Goal: Task Accomplishment & Management: Manage account settings

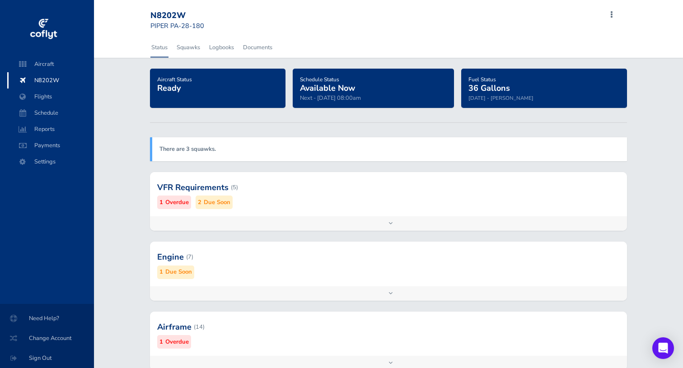
click at [304, 204] on div at bounding box center [388, 187] width 477 height 44
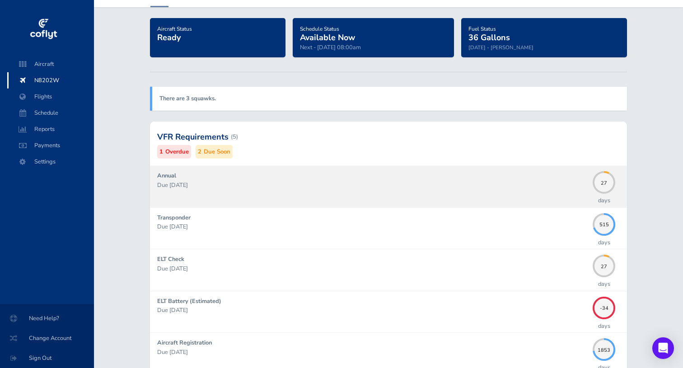
scroll to position [36, 0]
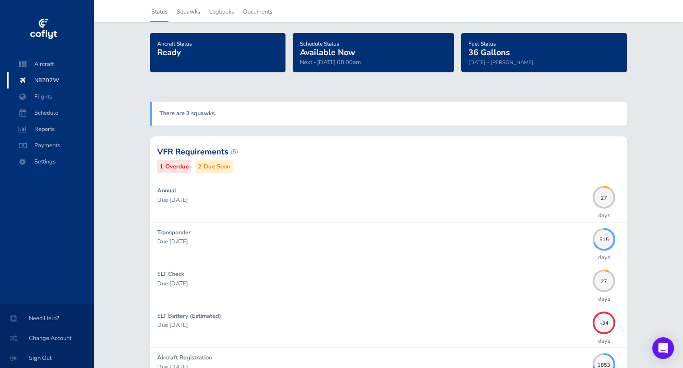
click at [364, 159] on div at bounding box center [388, 152] width 477 height 44
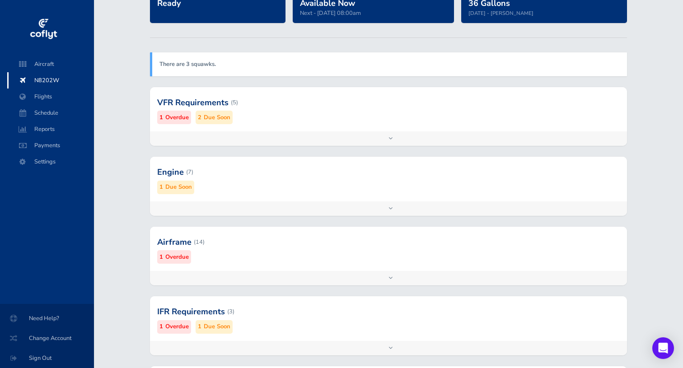
click at [282, 242] on div at bounding box center [388, 242] width 477 height 44
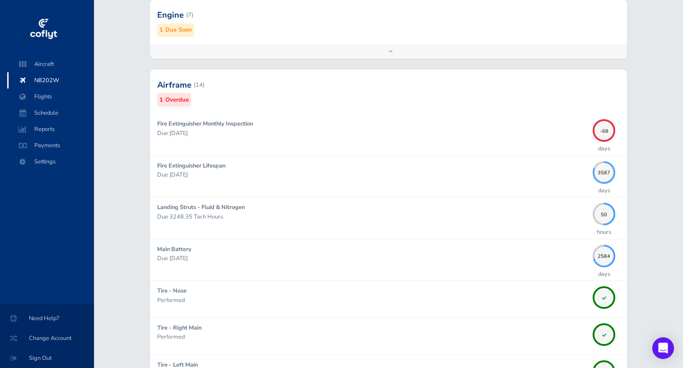
scroll to position [217, 0]
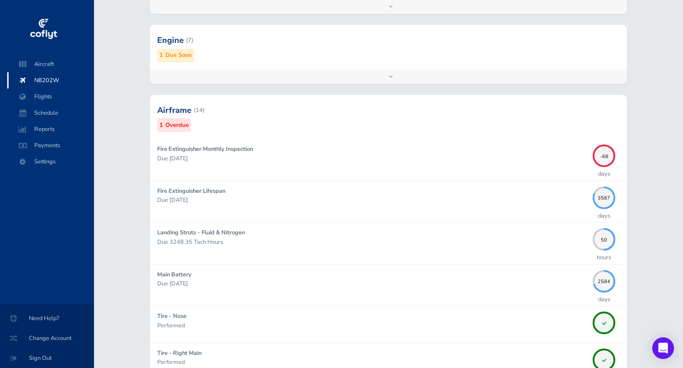
click at [388, 123] on div at bounding box center [388, 110] width 477 height 44
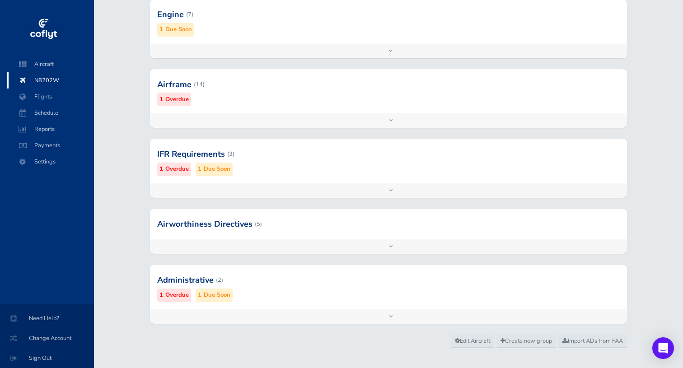
scroll to position [254, 0]
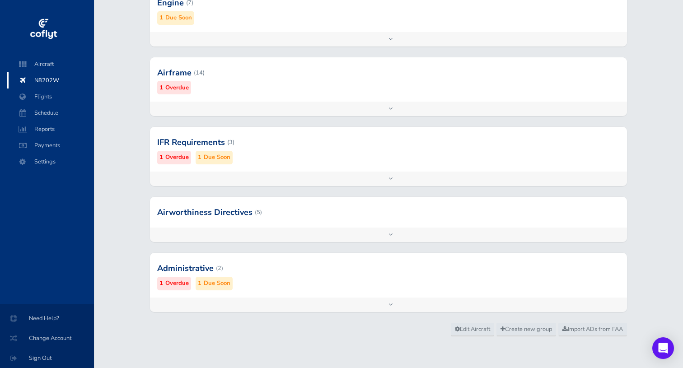
click at [299, 271] on div at bounding box center [388, 268] width 477 height 44
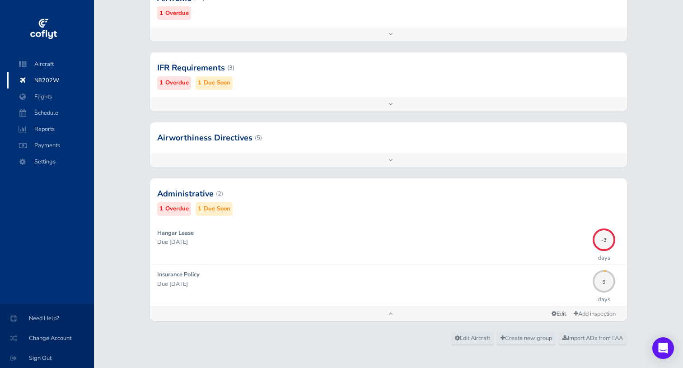
scroll to position [329, 0]
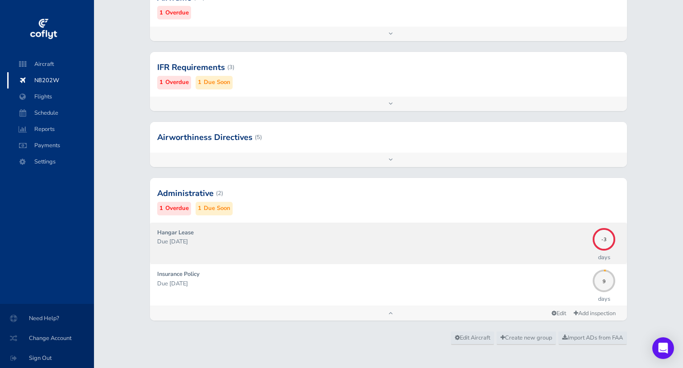
click at [196, 234] on div "Hangar Lease Due 08/31/2025" at bounding box center [372, 243] width 431 height 30
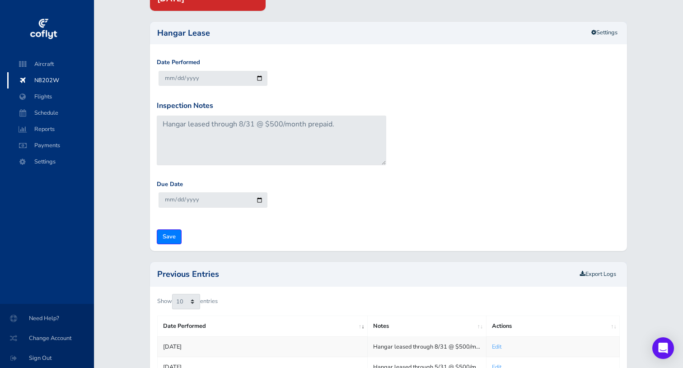
scroll to position [93, 0]
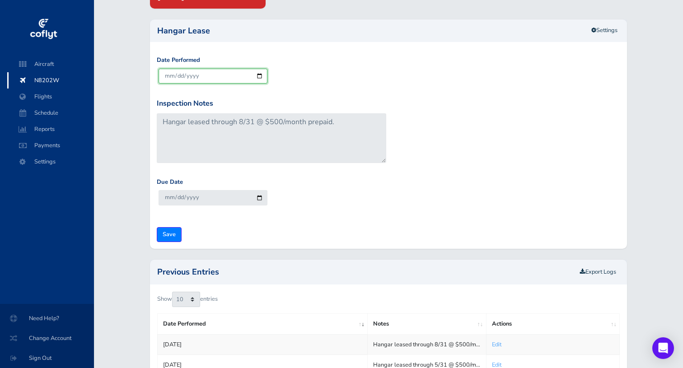
click at [174, 75] on input "2025-09-03" at bounding box center [213, 76] width 109 height 15
type input "[DATE]"
click at [379, 194] on div "Due Date 2025-10-31" at bounding box center [388, 199] width 468 height 42
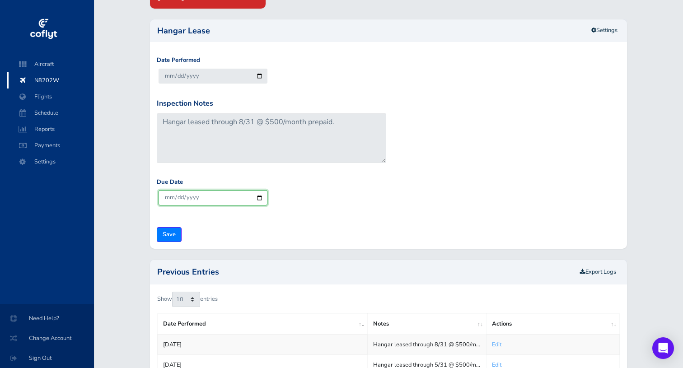
click at [221, 196] on input "2025-10-31" at bounding box center [213, 197] width 109 height 15
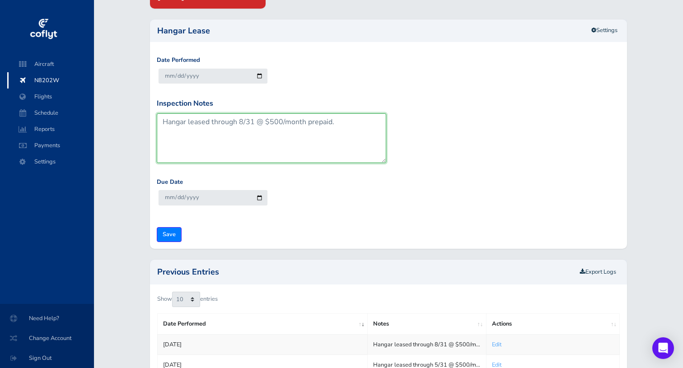
click at [244, 122] on textarea "Hangar leased through 8/31 @ $500/month prepaid." at bounding box center [271, 138] width 229 height 50
type textarea "Hangar leased through 11/30 @ $500/month prepaid."
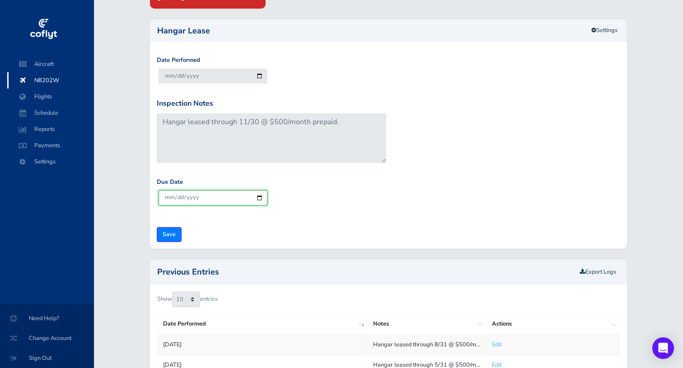
click at [164, 197] on input "2025-10-31" at bounding box center [213, 197] width 109 height 15
click at [256, 199] on input "2025-10-31" at bounding box center [213, 197] width 109 height 15
type input "2025-11-30"
click at [215, 231] on form "Date Performed 2025-09-01 Inspection Notes Hangar leased through 8/31 @ $500/mo…" at bounding box center [389, 149] width 464 height 187
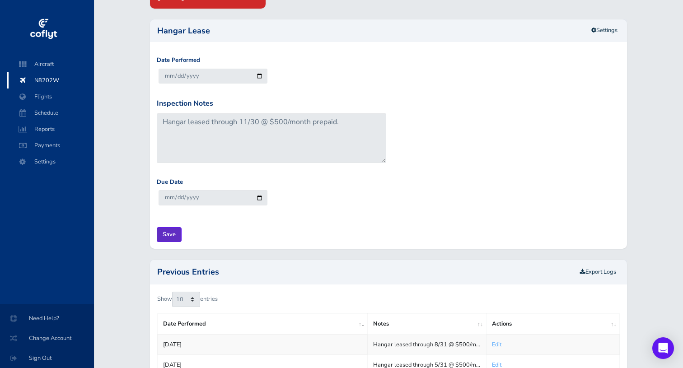
click at [181, 235] on input "Save" at bounding box center [169, 234] width 25 height 15
type input "Update Inspection"
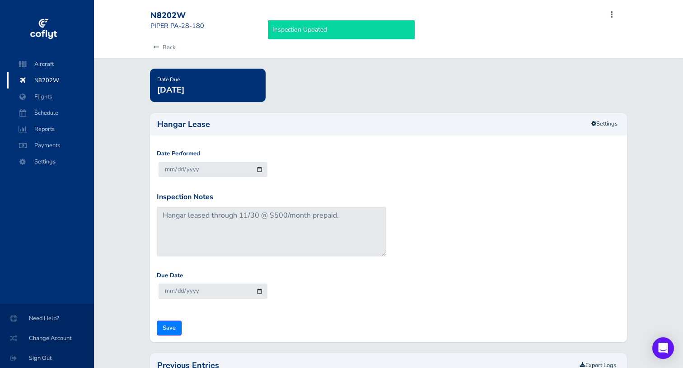
click at [51, 81] on span "N8202W" at bounding box center [50, 80] width 69 height 16
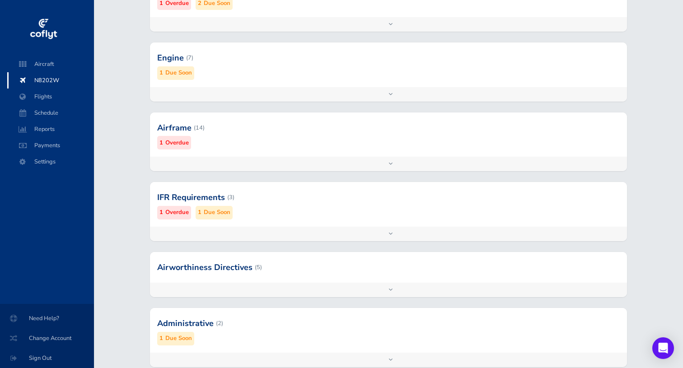
scroll to position [239, 0]
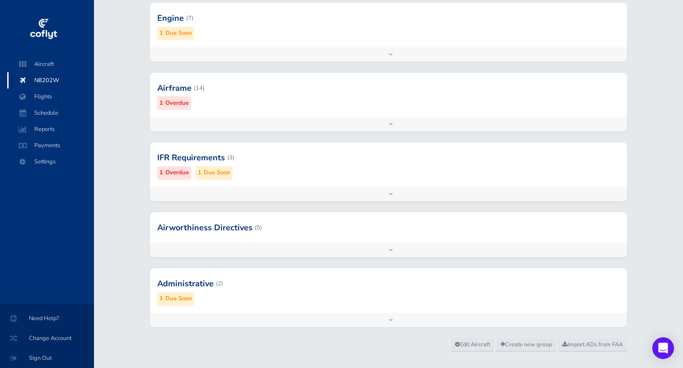
click at [285, 299] on div at bounding box center [388, 284] width 477 height 44
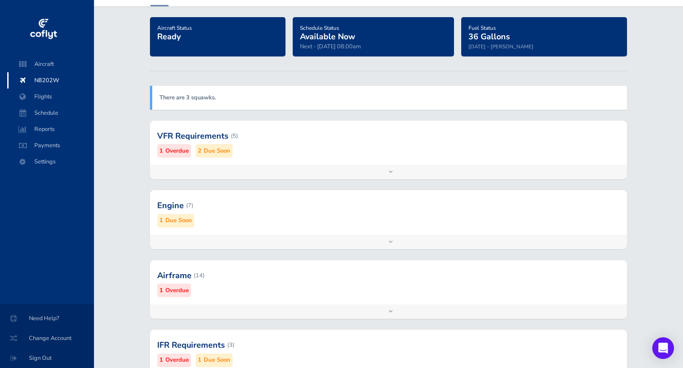
scroll to position [0, 0]
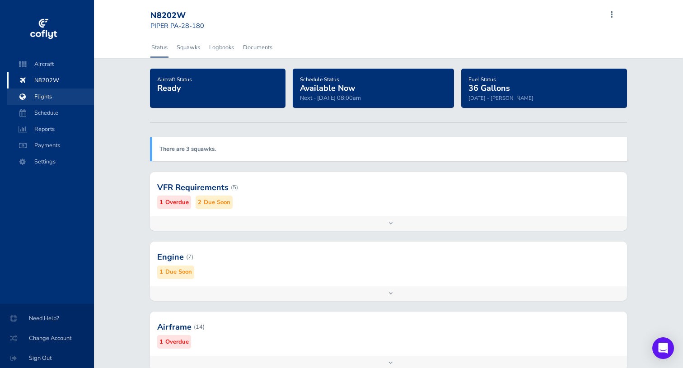
click at [60, 96] on span "Flights" at bounding box center [50, 97] width 69 height 16
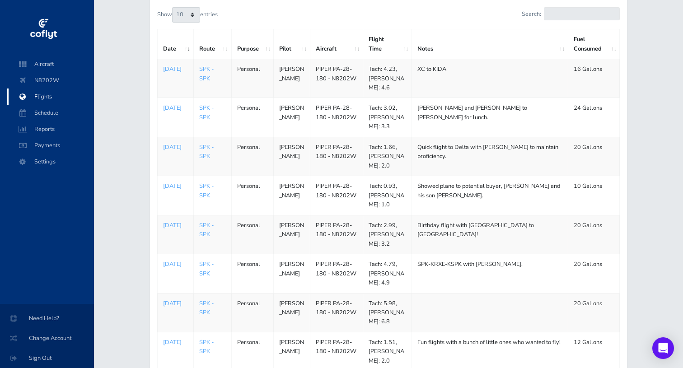
scroll to position [82, 0]
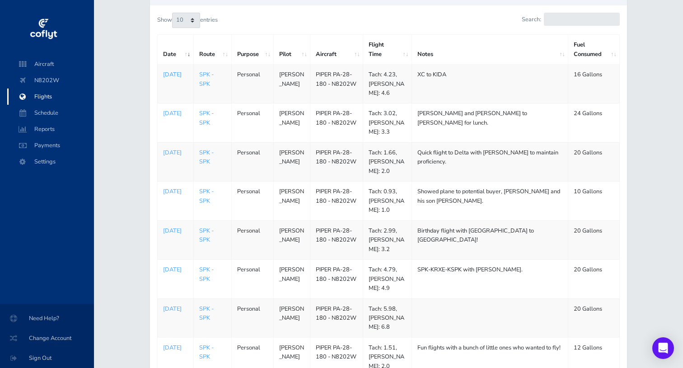
click at [171, 75] on p "[DATE]" at bounding box center [175, 74] width 25 height 9
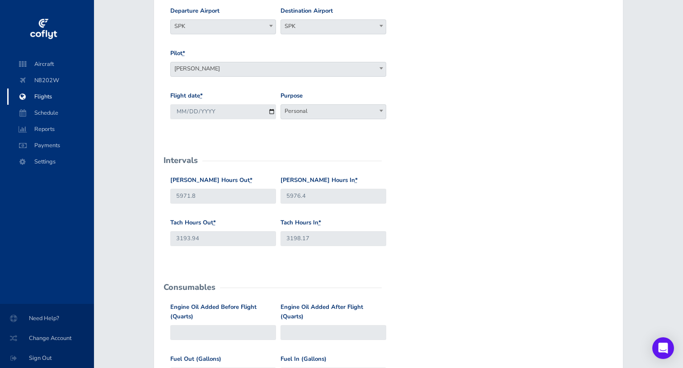
scroll to position [90, 0]
